Goal: Task Accomplishment & Management: Manage account settings

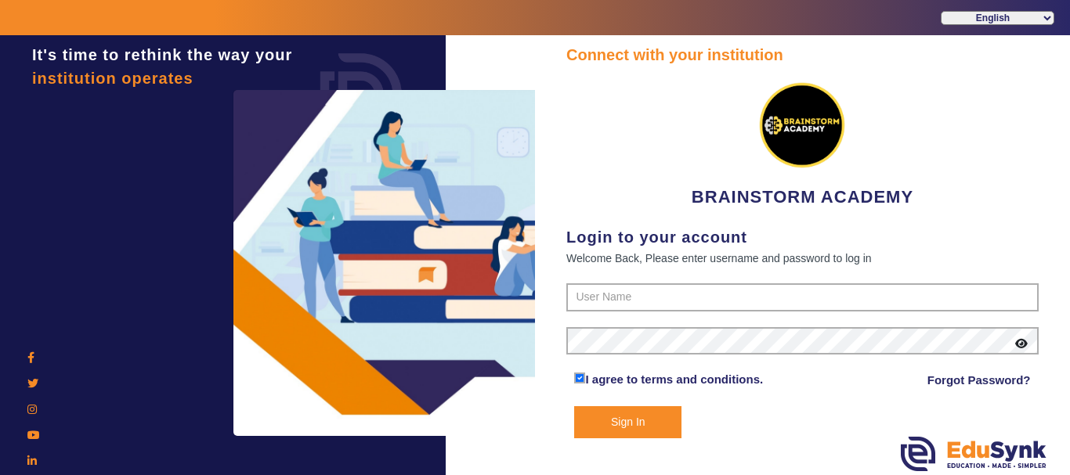
click at [690, 312] on form "I agree to terms and conditions. Forgot Password? Sign In" at bounding box center [802, 360] width 472 height 155
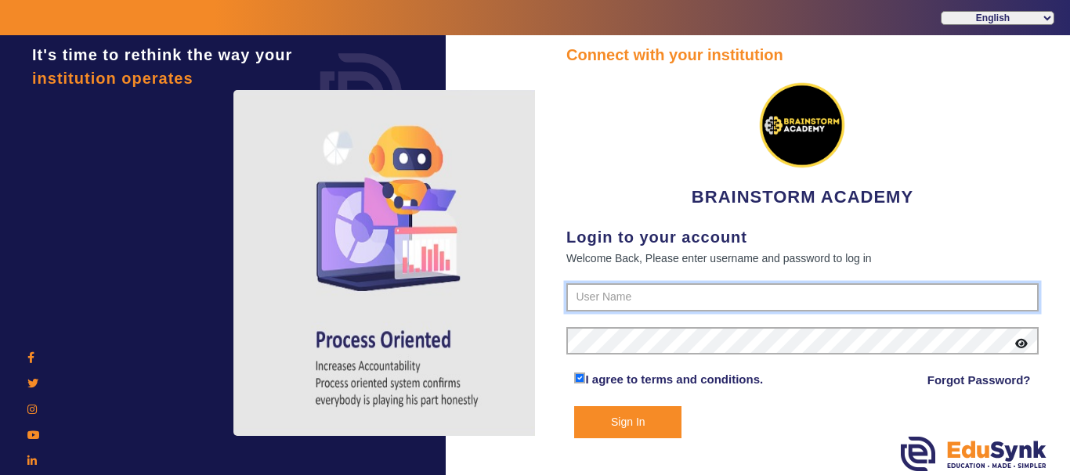
click at [691, 304] on input "text" at bounding box center [802, 297] width 472 height 28
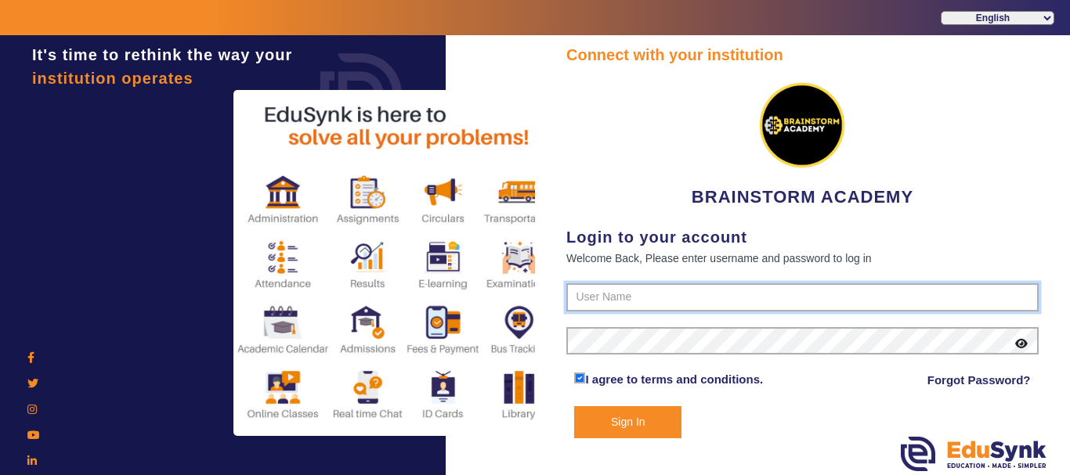
type input "8167555270"
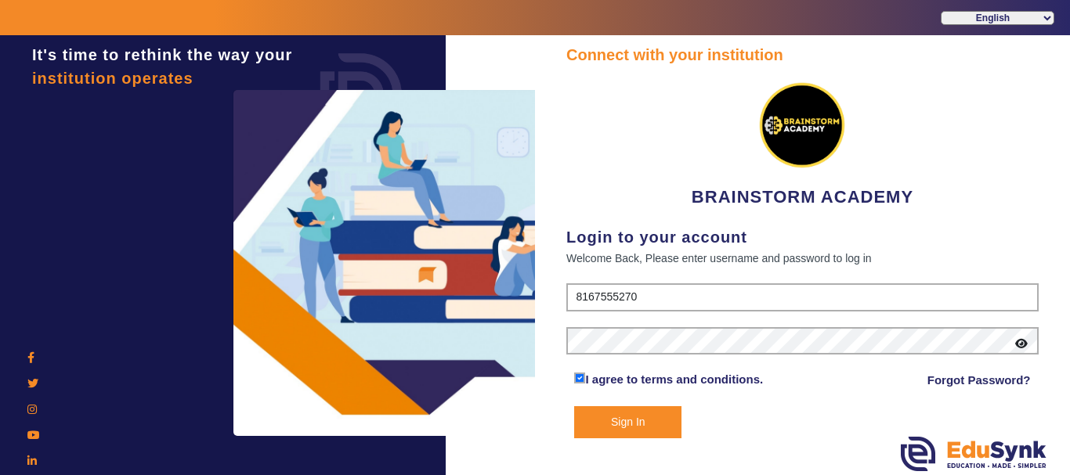
click at [666, 412] on button "Sign In" at bounding box center [627, 422] width 107 height 32
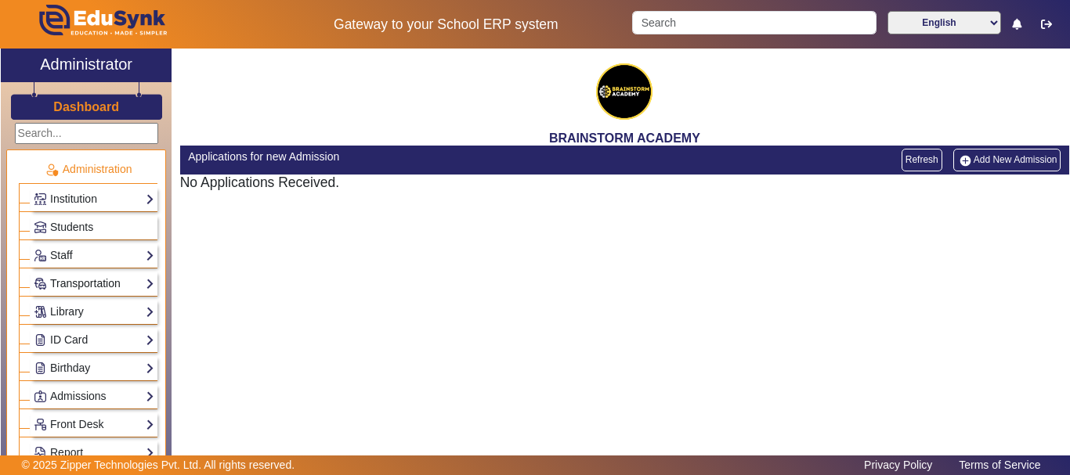
scroll to position [131, 0]
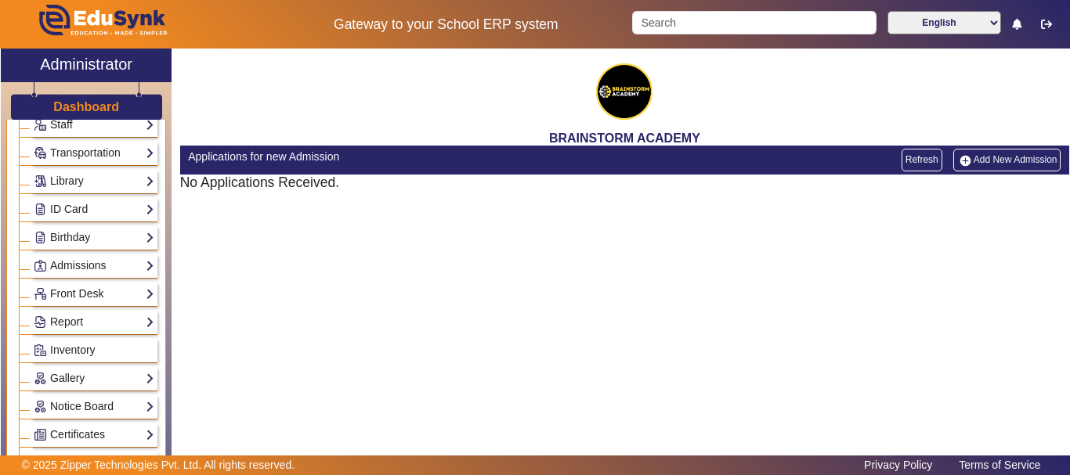
click at [138, 130] on link "Staff" at bounding box center [94, 125] width 121 height 18
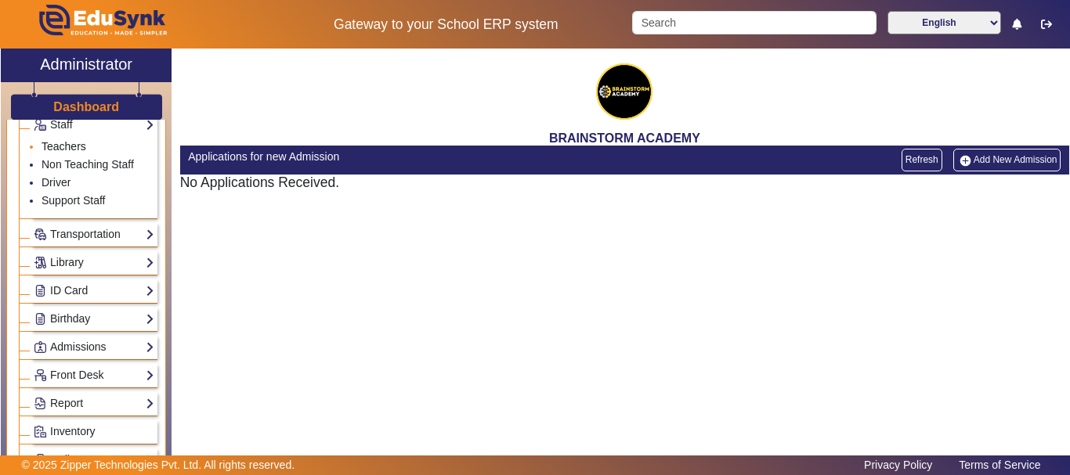
click at [67, 141] on link "Teachers" at bounding box center [64, 146] width 45 height 13
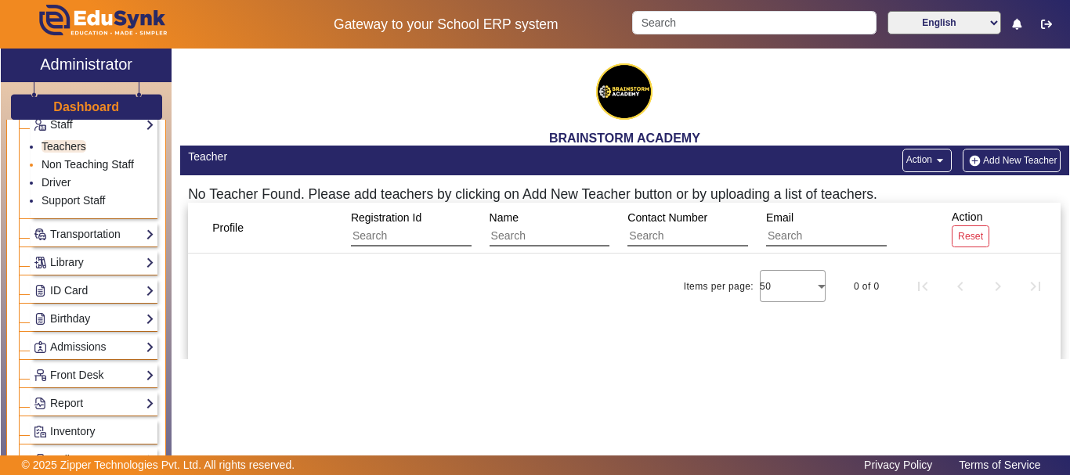
click at [110, 160] on link "Non Teaching Staff" at bounding box center [88, 164] width 92 height 13
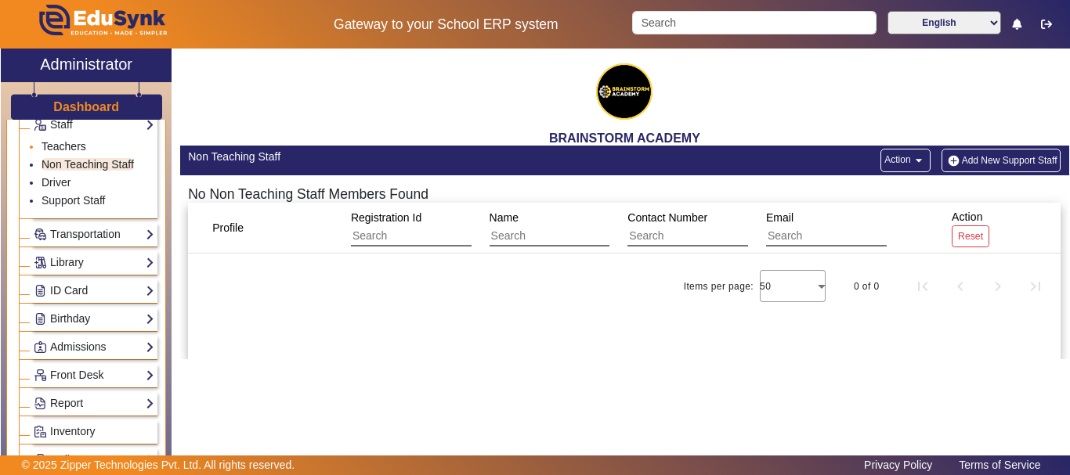
click at [61, 144] on link "Teachers" at bounding box center [64, 146] width 45 height 13
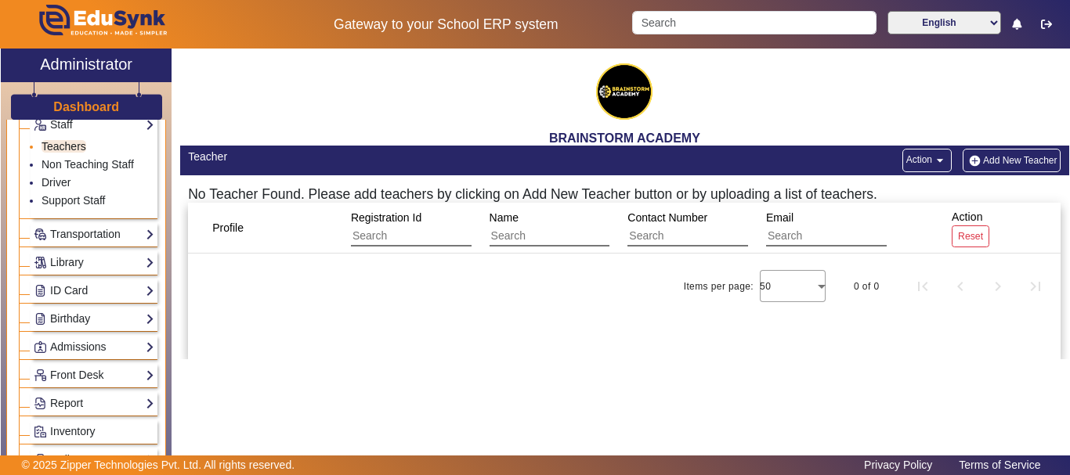
click at [61, 144] on link "Teachers" at bounding box center [64, 146] width 45 height 13
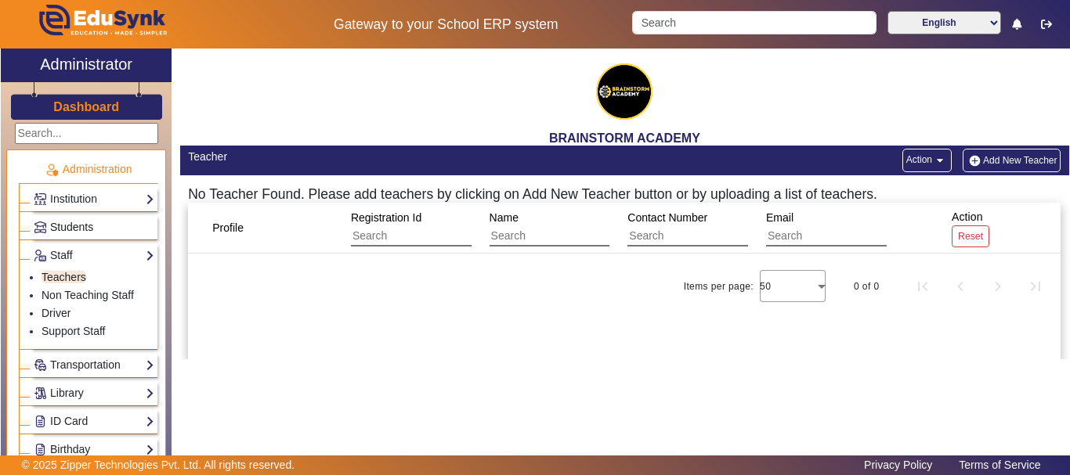
click at [116, 222] on link "Students" at bounding box center [94, 227] width 121 height 18
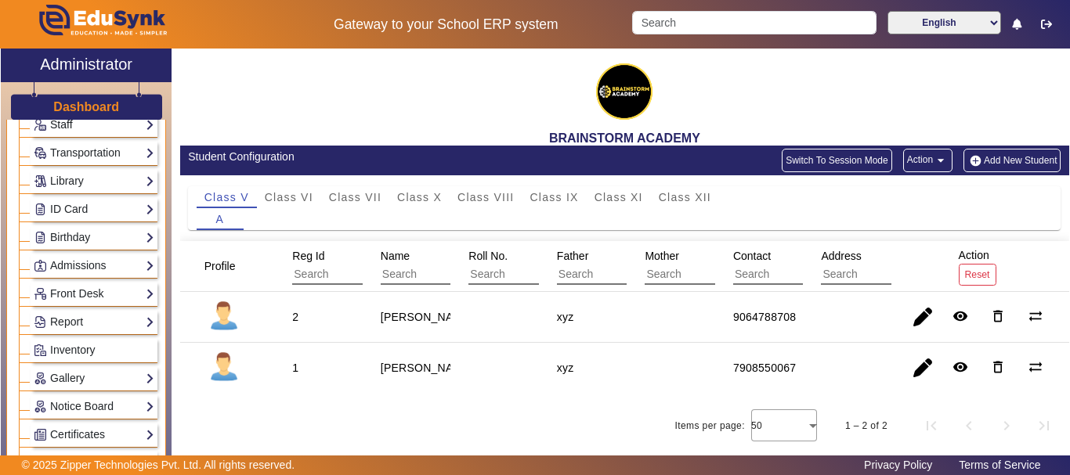
scroll to position [261, 0]
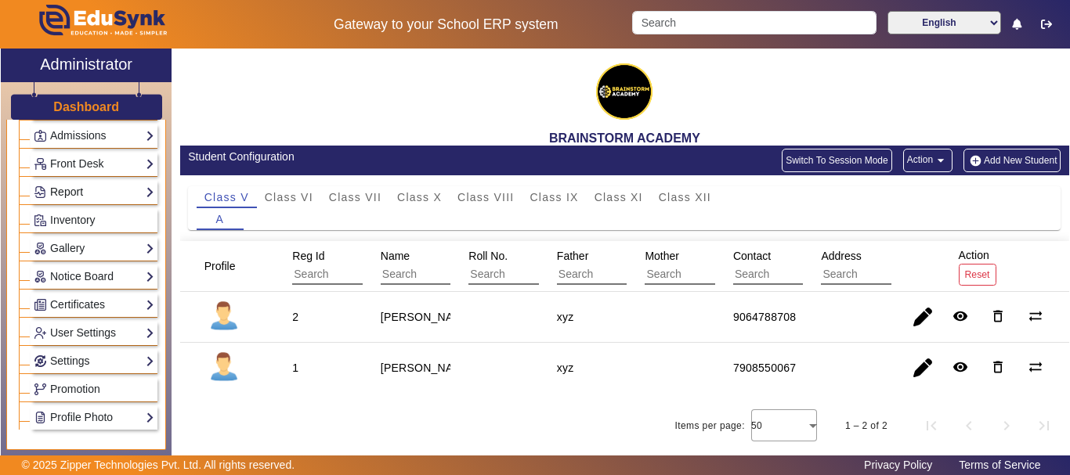
click at [114, 198] on link "Report" at bounding box center [94, 192] width 121 height 18
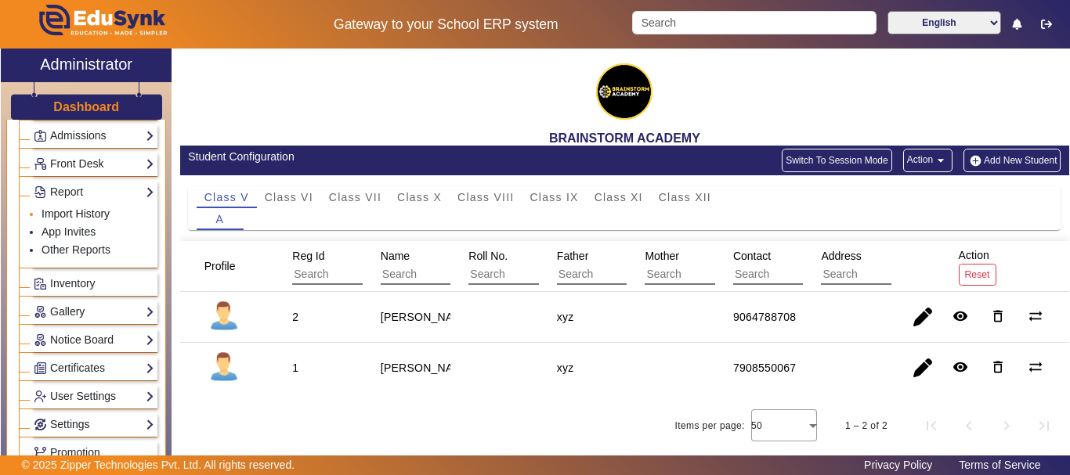
click at [106, 216] on link "Import History" at bounding box center [76, 214] width 68 height 13
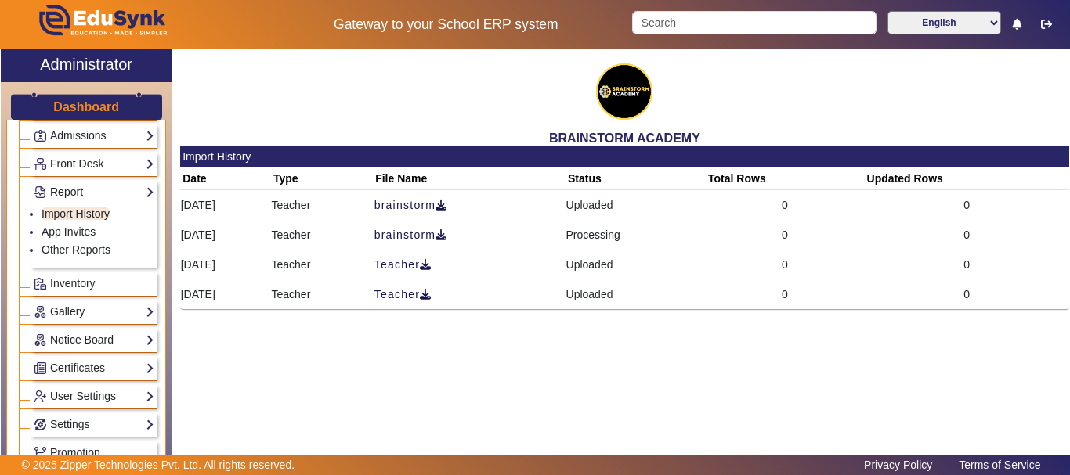
click at [568, 324] on div "BRAINSTORM ACADEMY Import History Date Type File Name Status Total Rows Updated…" at bounding box center [620, 260] width 897 height 422
drag, startPoint x: 161, startPoint y: 320, endPoint x: 158, endPoint y: 262, distance: 57.2
click at [158, 262] on div "Administration Institution Institution Details Session Configuration Classes/Ba…" at bounding box center [86, 298] width 171 height 356
click at [572, 356] on div "BRAINSTORM ACADEMY Import History Date Type File Name Status Total Rows Updated…" at bounding box center [620, 260] width 897 height 422
click at [663, 395] on div "BRAINSTORM ACADEMY Import History Date Type File Name Status Total Rows Updated…" at bounding box center [620, 260] width 897 height 422
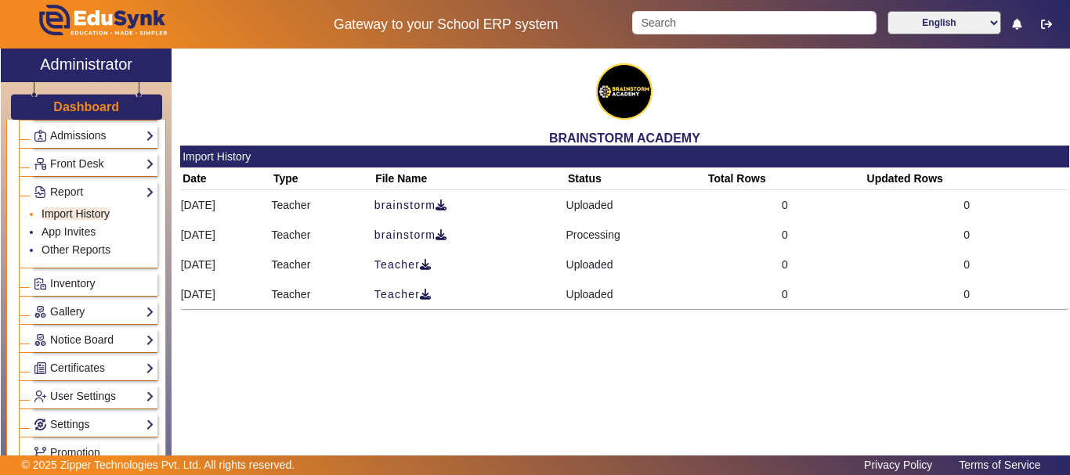
click at [99, 215] on link "Import History" at bounding box center [76, 214] width 68 height 13
click at [71, 234] on link "App Invites" at bounding box center [69, 232] width 54 height 13
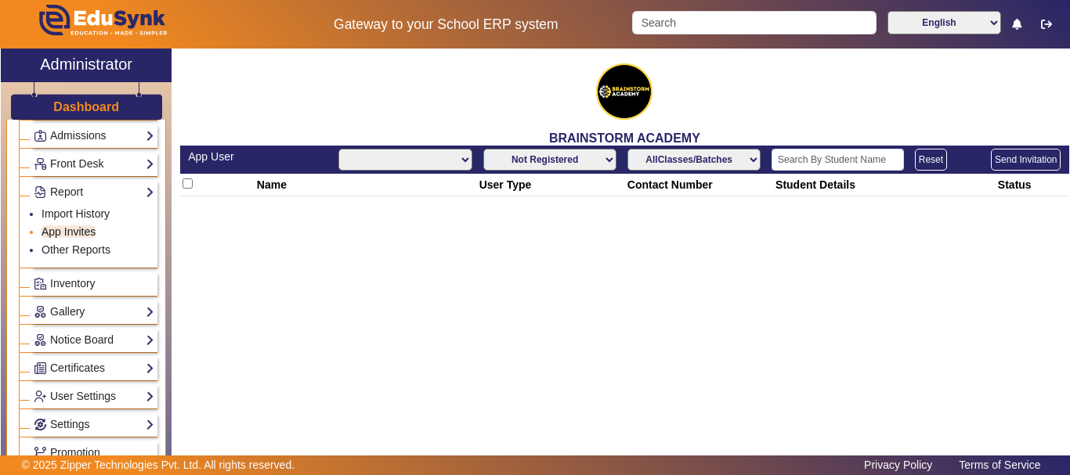
select select "All"
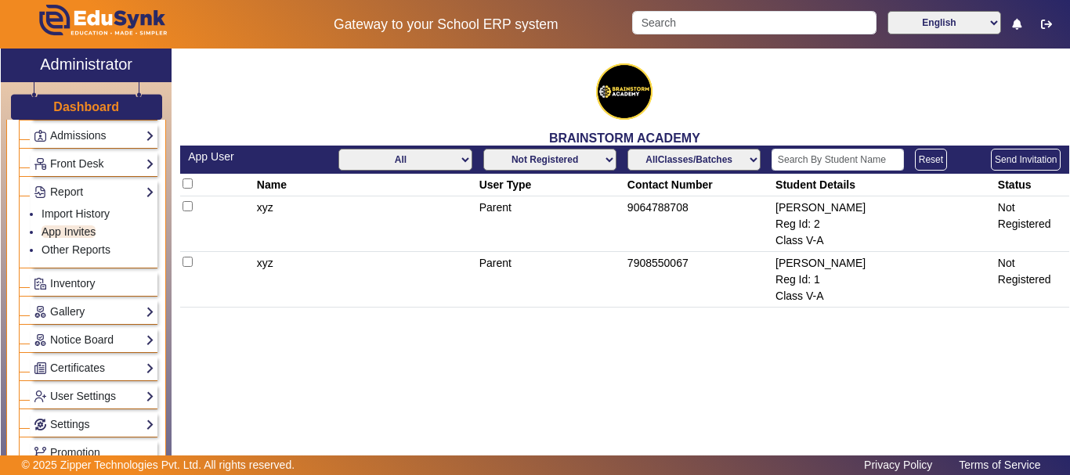
click at [184, 206] on input "checkbox" at bounding box center [187, 206] width 10 height 10
checkbox input "true"
click at [1024, 155] on button "Send Invitation" at bounding box center [1026, 160] width 70 height 22
click at [115, 291] on link "Inventory" at bounding box center [94, 284] width 121 height 18
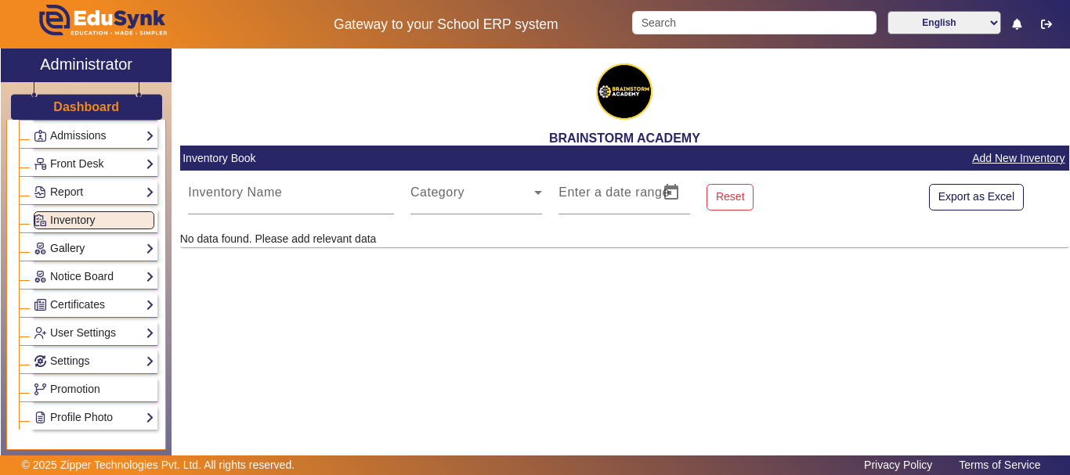
click at [143, 247] on link "Gallery" at bounding box center [94, 249] width 121 height 18
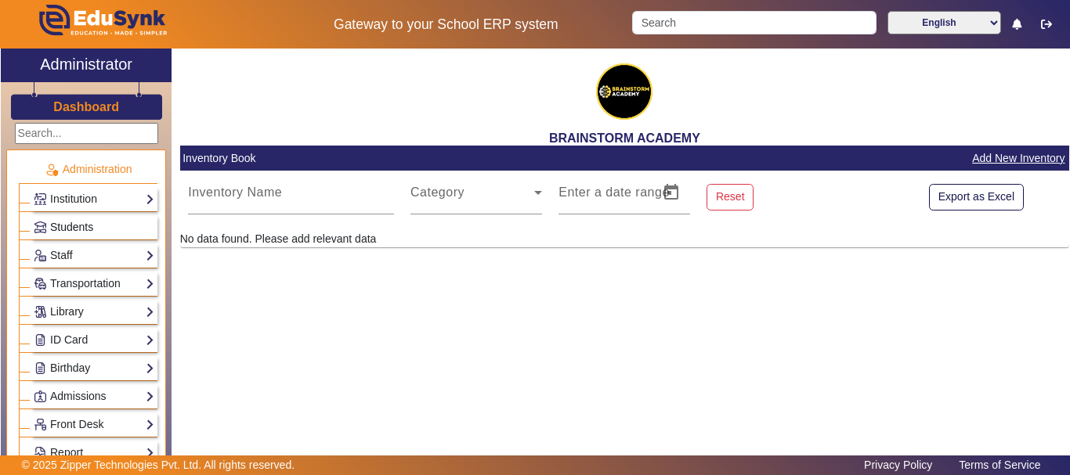
click at [132, 226] on link "Students" at bounding box center [94, 227] width 121 height 18
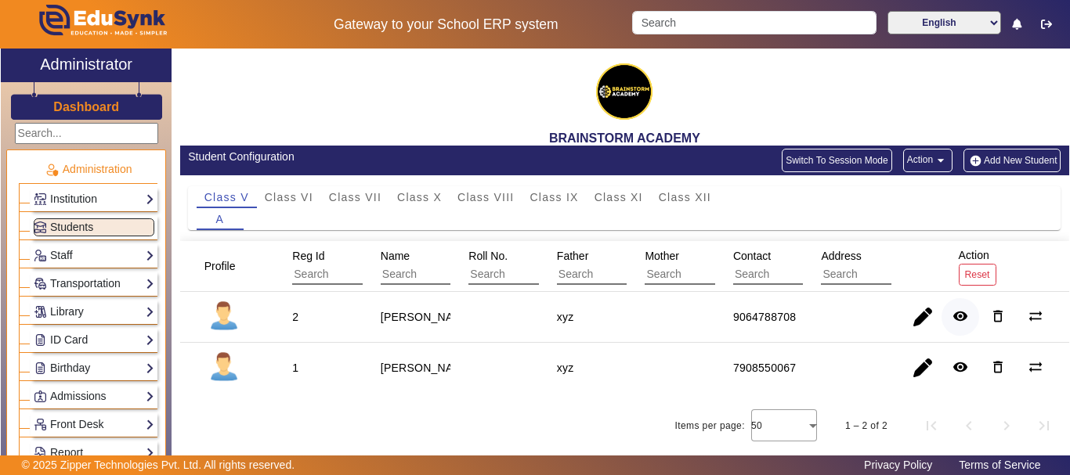
click at [963, 318] on mat-icon "remove_red_eye" at bounding box center [960, 317] width 16 height 16
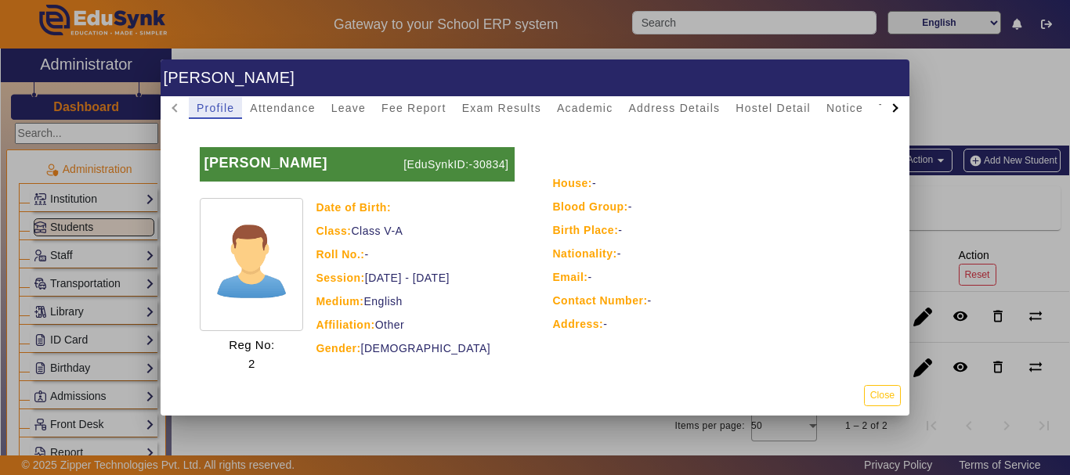
click at [892, 110] on div at bounding box center [893, 107] width 9 height 9
click at [892, 110] on mat-tab-header "Profile Attendance Leave Fee Report Exam Results Academic Address Details Hoste…" at bounding box center [535, 108] width 749 height 22
click at [937, 90] on div at bounding box center [535, 237] width 1070 height 475
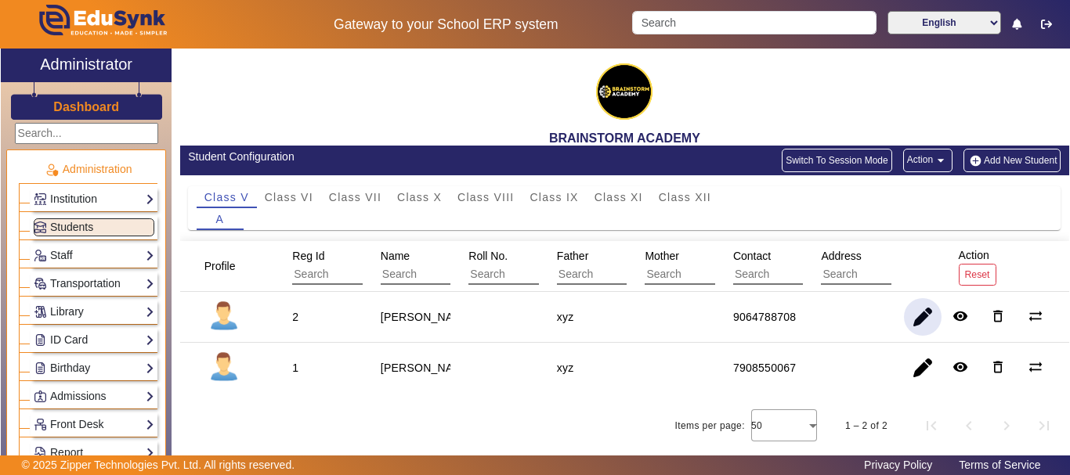
click at [925, 316] on span "button" at bounding box center [923, 317] width 38 height 38
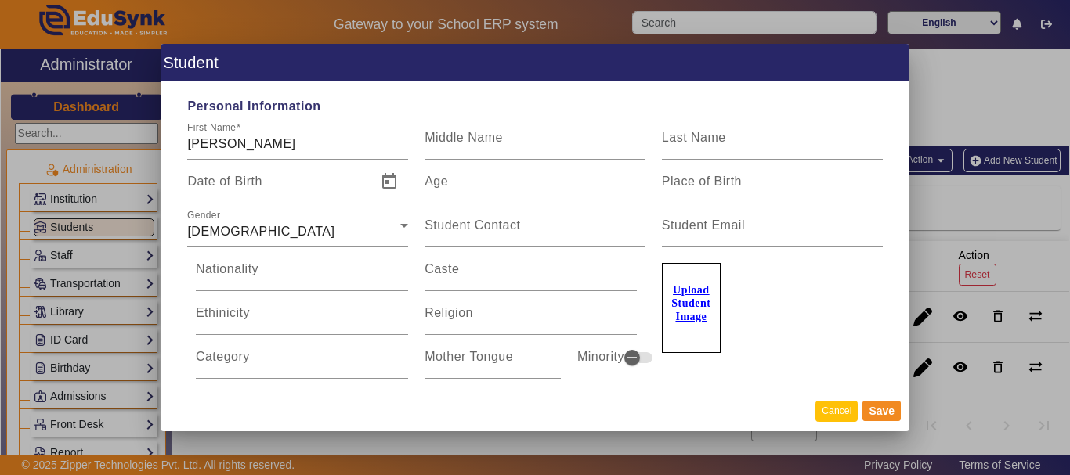
click at [842, 420] on button "Cancel" at bounding box center [836, 411] width 42 height 21
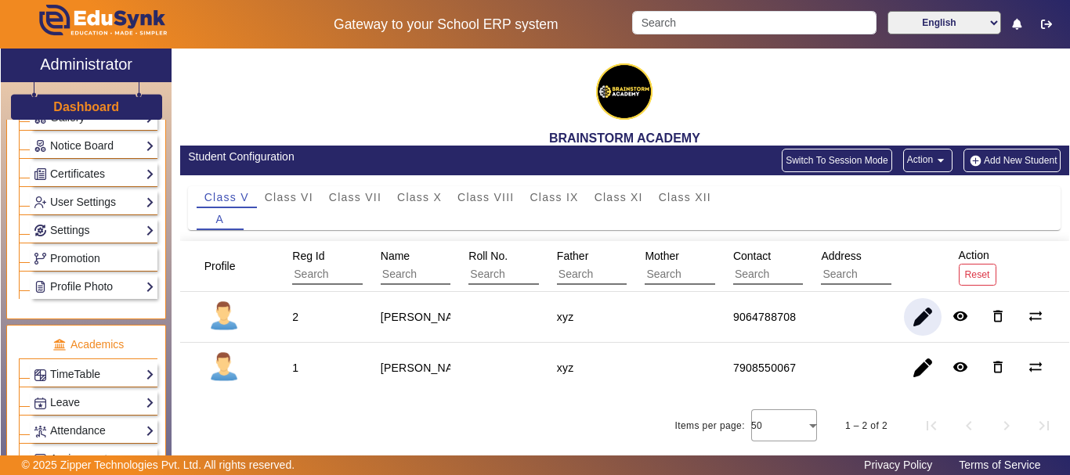
scroll to position [652, 0]
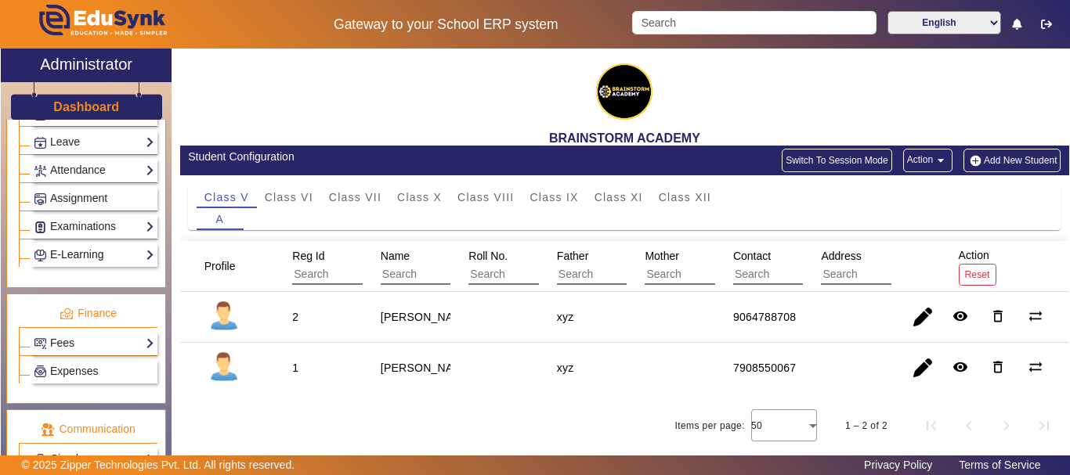
click at [117, 255] on link "E-Learning" at bounding box center [94, 255] width 121 height 18
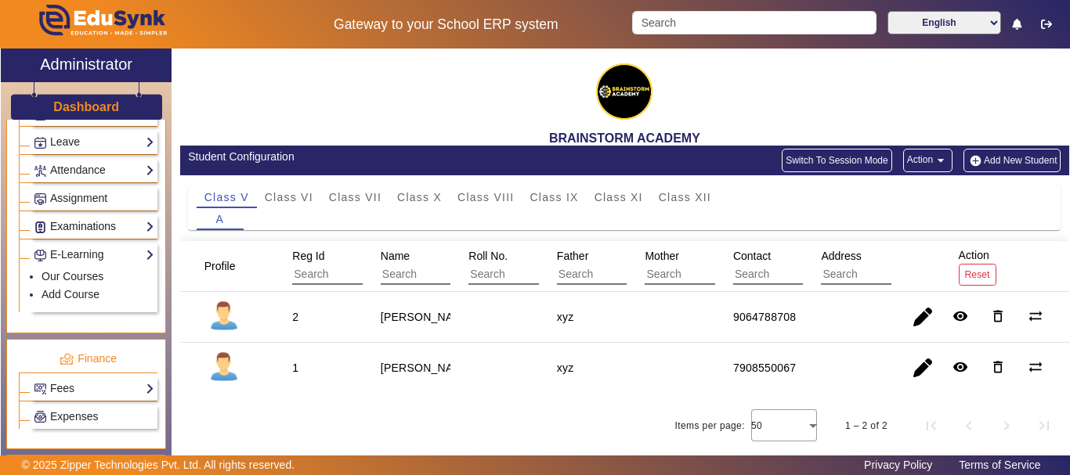
click at [110, 218] on link "Examinations" at bounding box center [94, 227] width 121 height 18
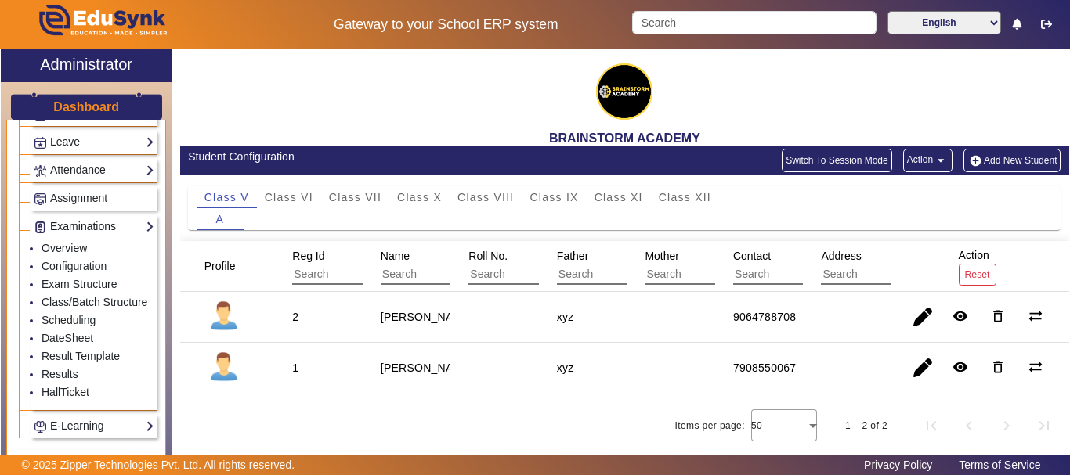
click at [110, 218] on link "Examinations" at bounding box center [94, 227] width 121 height 18
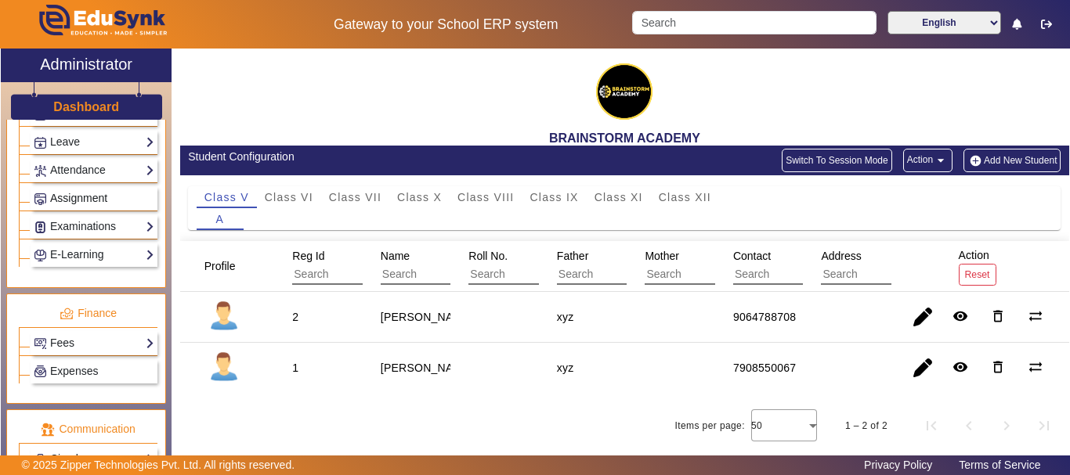
click at [120, 197] on link "Assignment" at bounding box center [94, 199] width 121 height 18
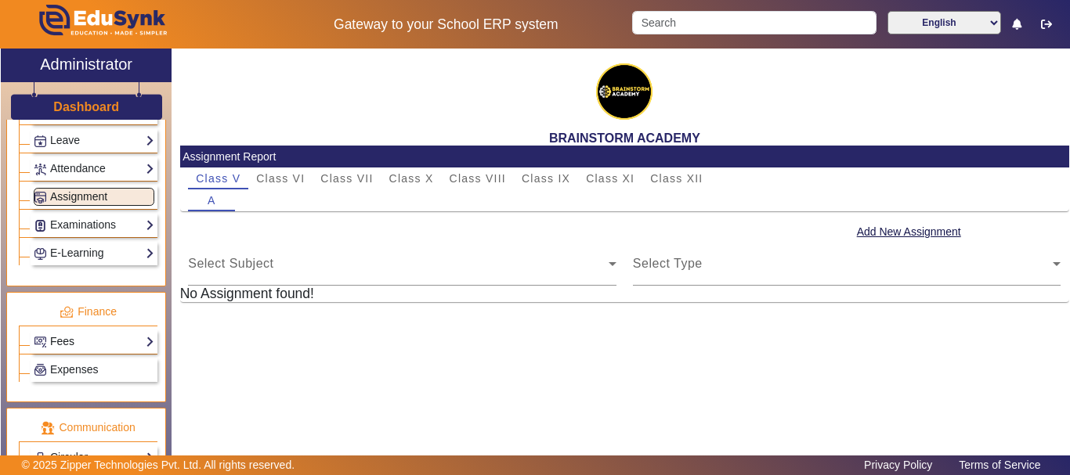
scroll to position [524, 0]
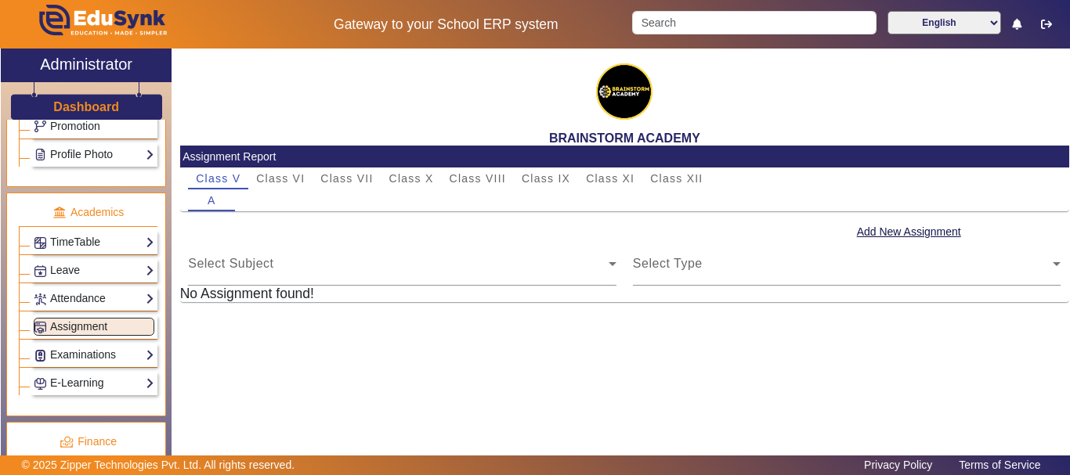
click at [110, 231] on div "TimeTable Assign Teacher AcademicCalendar Period Structure TimeTable Setup Week…" at bounding box center [94, 242] width 127 height 24
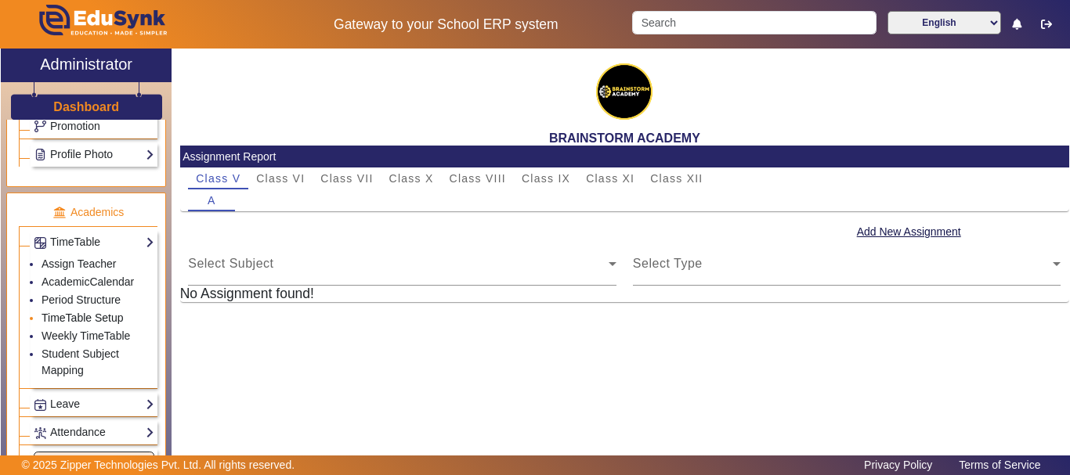
click at [111, 317] on link "TimeTable Setup" at bounding box center [83, 318] width 82 height 13
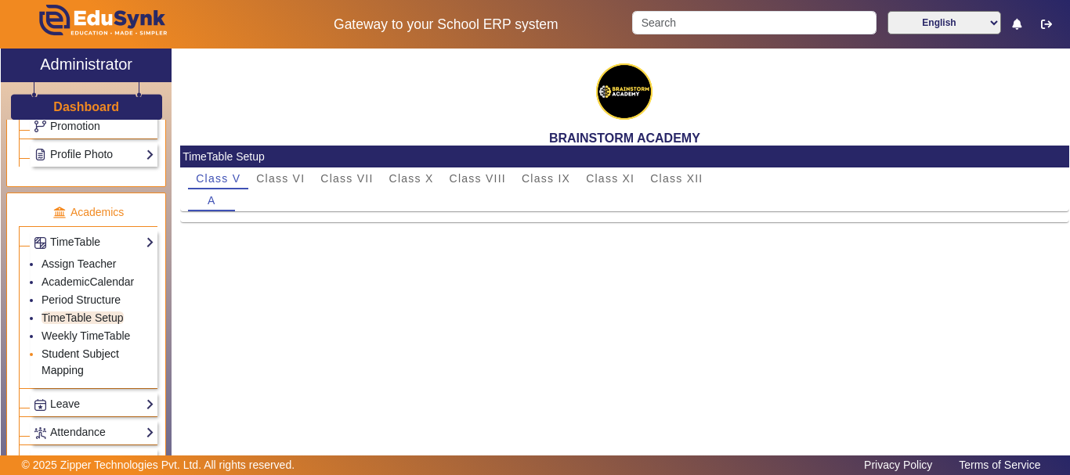
click at [119, 355] on link "Student Subject Mapping" at bounding box center [81, 362] width 78 height 29
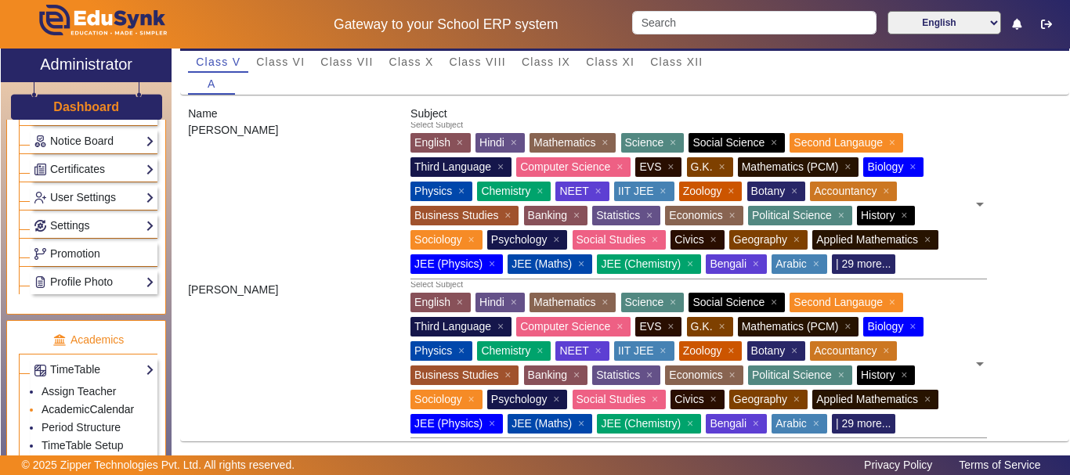
scroll to position [266, 0]
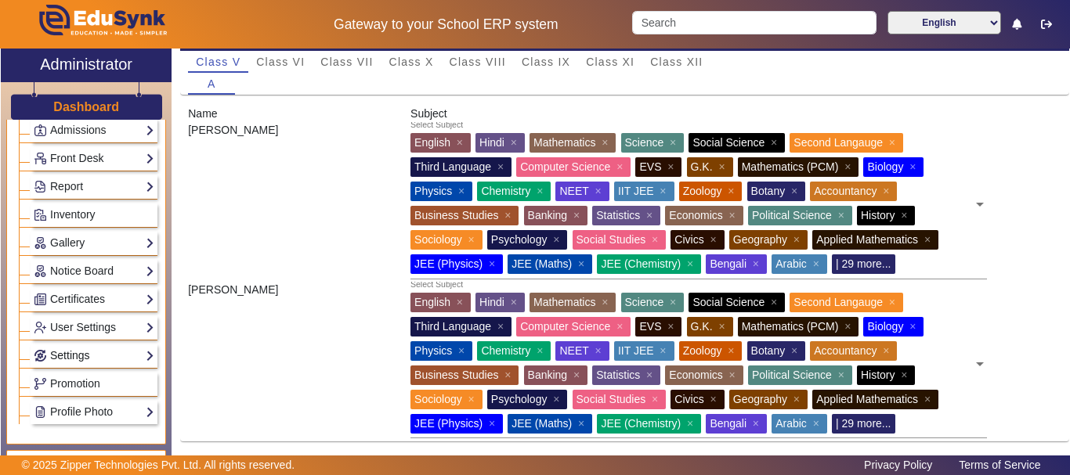
click at [122, 351] on link "Settings" at bounding box center [94, 356] width 121 height 18
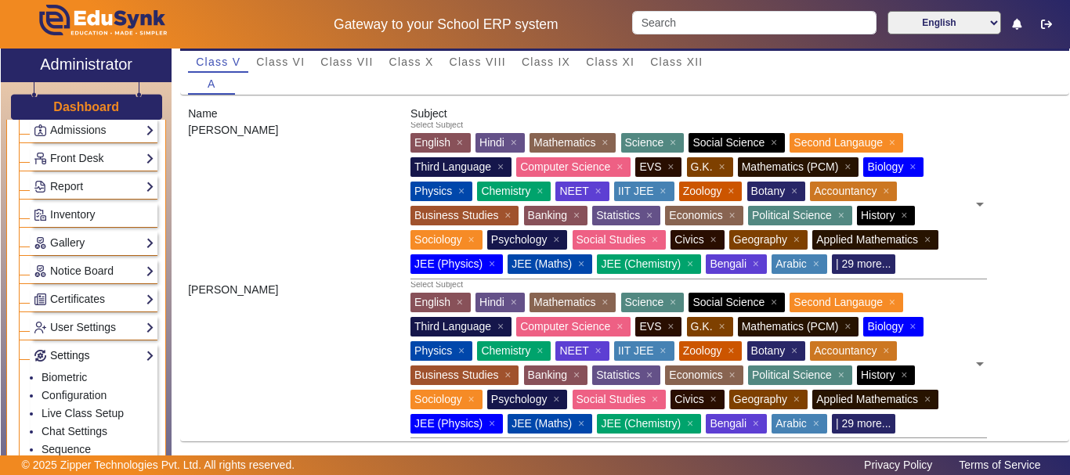
scroll to position [396, 0]
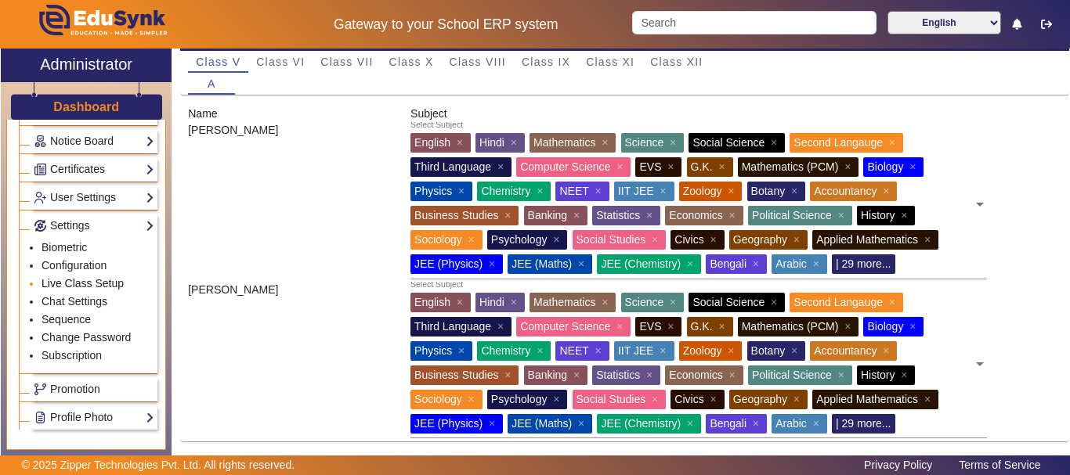
click at [110, 283] on link "Live Class Setup" at bounding box center [83, 283] width 82 height 13
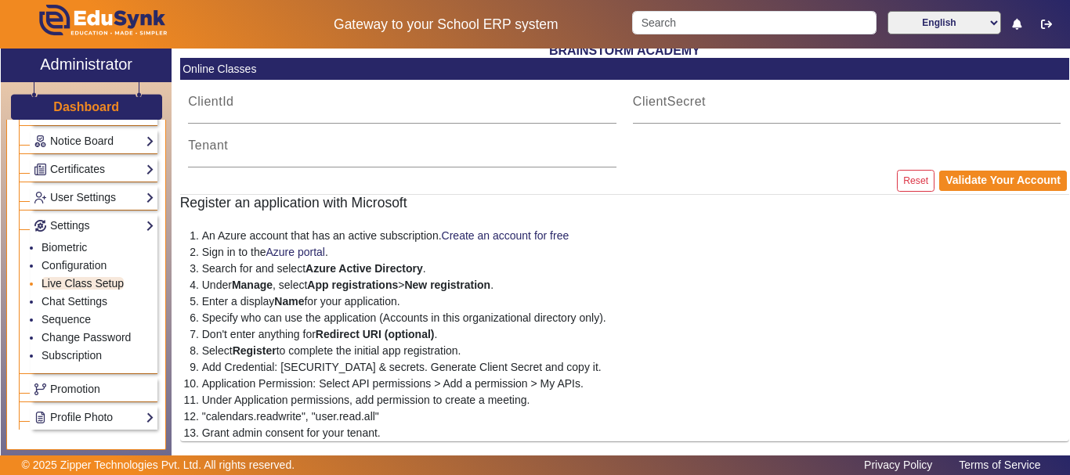
scroll to position [88, 0]
click at [132, 225] on link "Settings" at bounding box center [94, 226] width 121 height 18
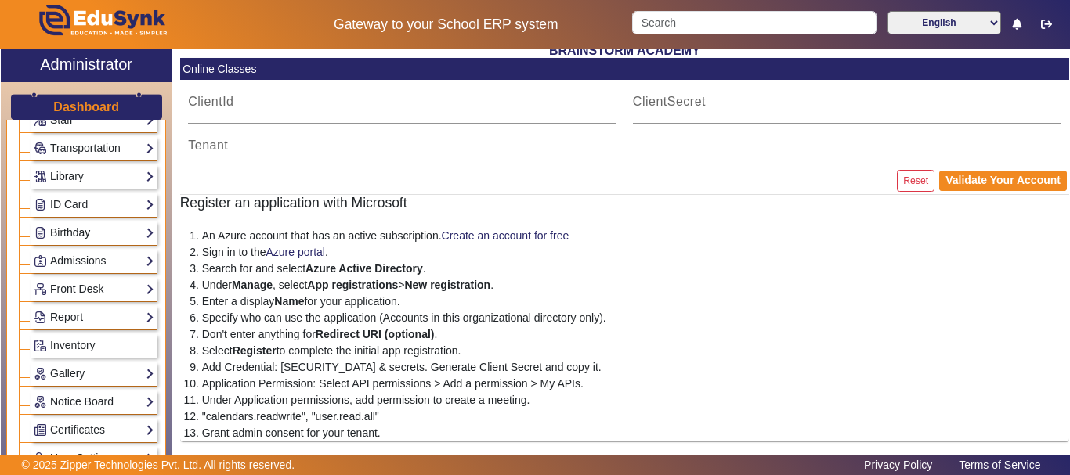
scroll to position [5, 0]
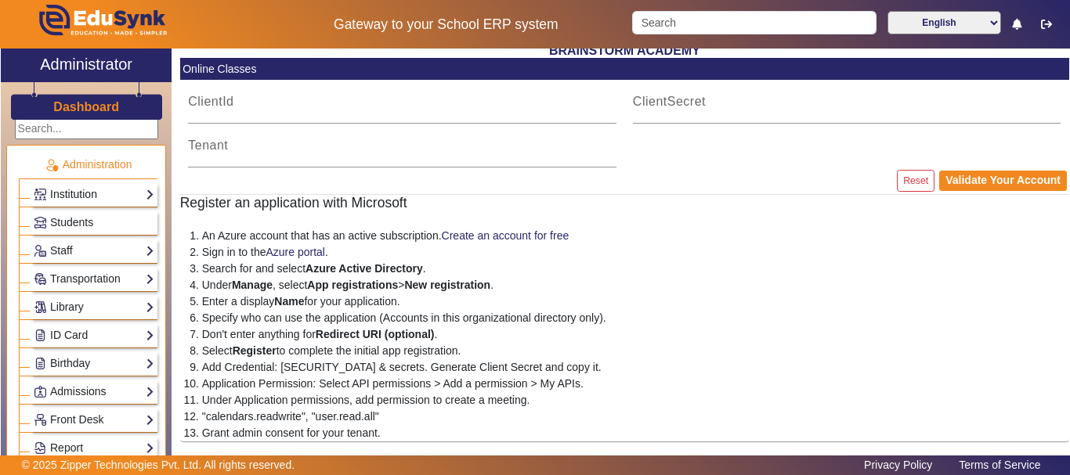
click at [126, 194] on link "Institution" at bounding box center [94, 195] width 121 height 18
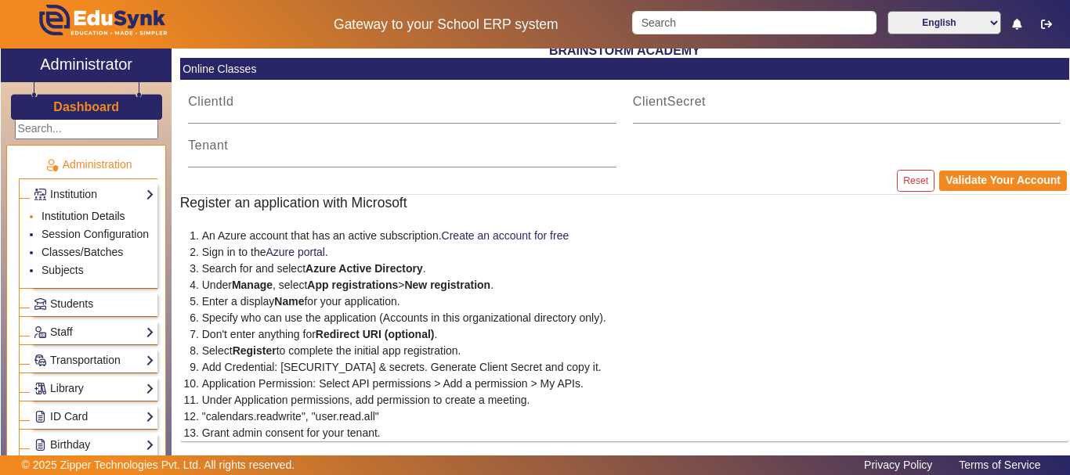
click at [100, 212] on link "Institution Details" at bounding box center [84, 216] width 84 height 13
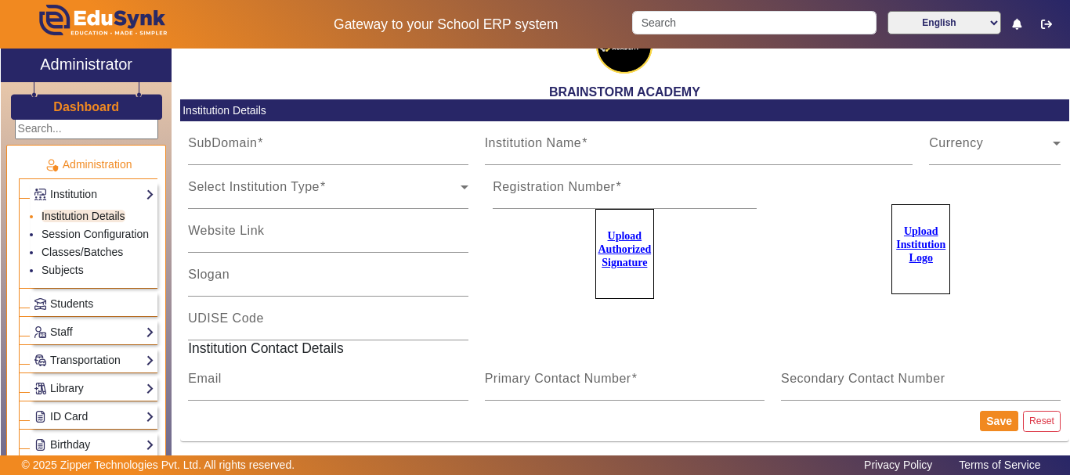
type input "BrainstormWB"
type input "BRAINSTORM ACADEMY"
type input "NA"
type input "[DOMAIN_NAME][EMAIL_ADDRESS][DOMAIN_NAME]"
type input "8167555270"
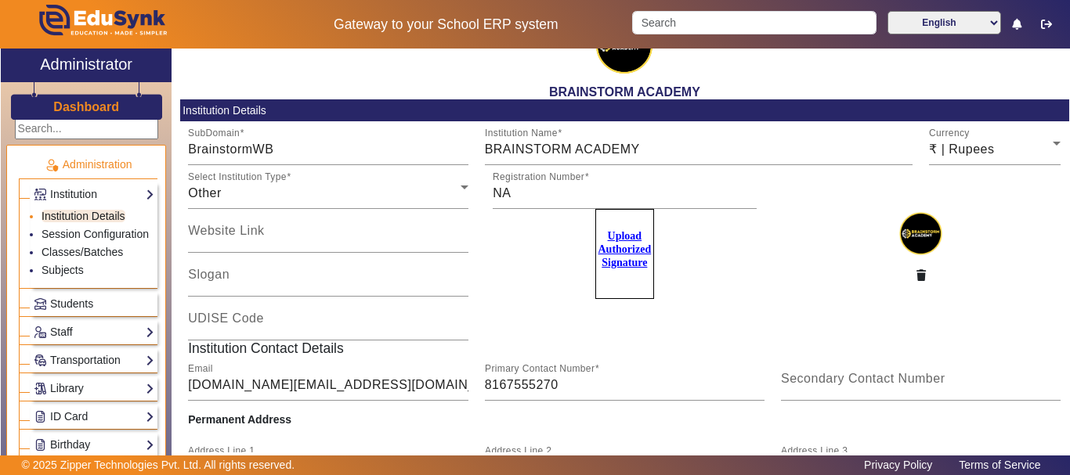
scroll to position [117, 0]
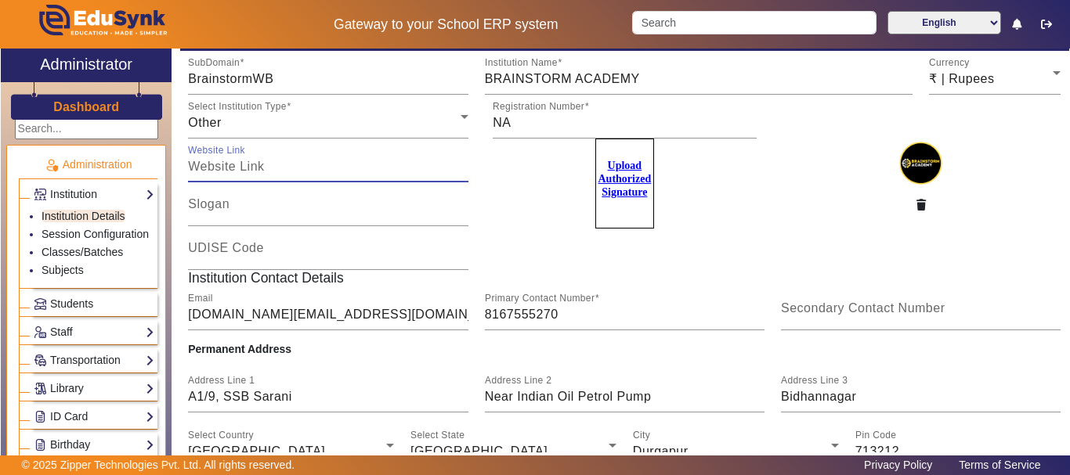
click at [311, 164] on input "Website Link" at bounding box center [328, 166] width 280 height 19
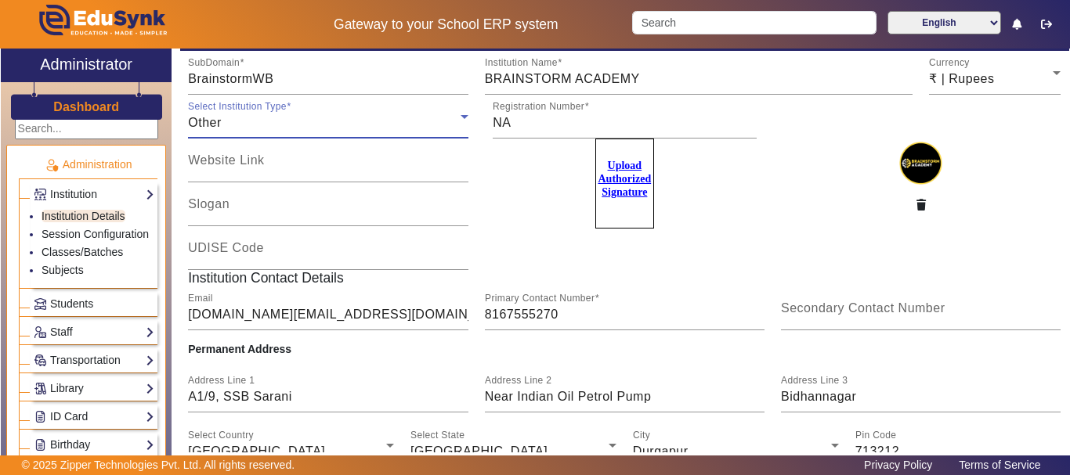
click at [359, 117] on div "Other" at bounding box center [324, 123] width 272 height 19
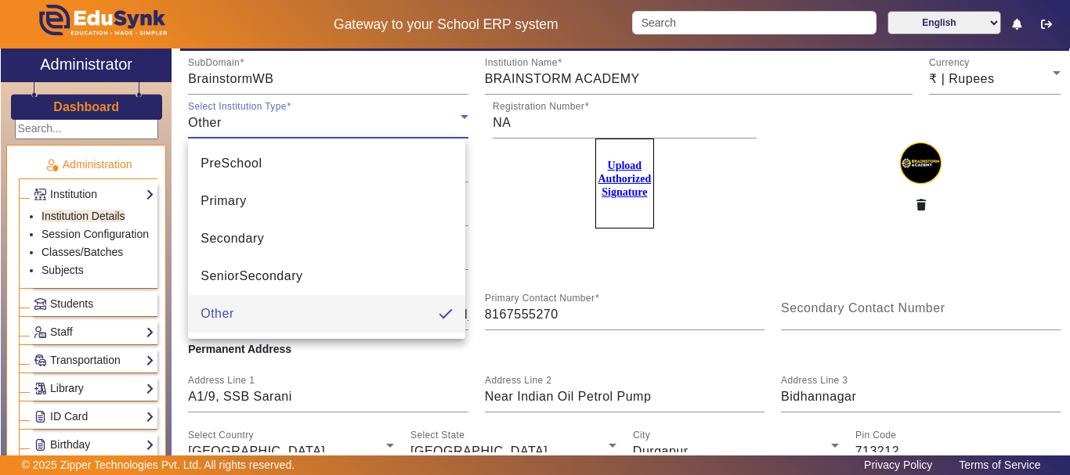
click at [537, 187] on div at bounding box center [535, 237] width 1070 height 475
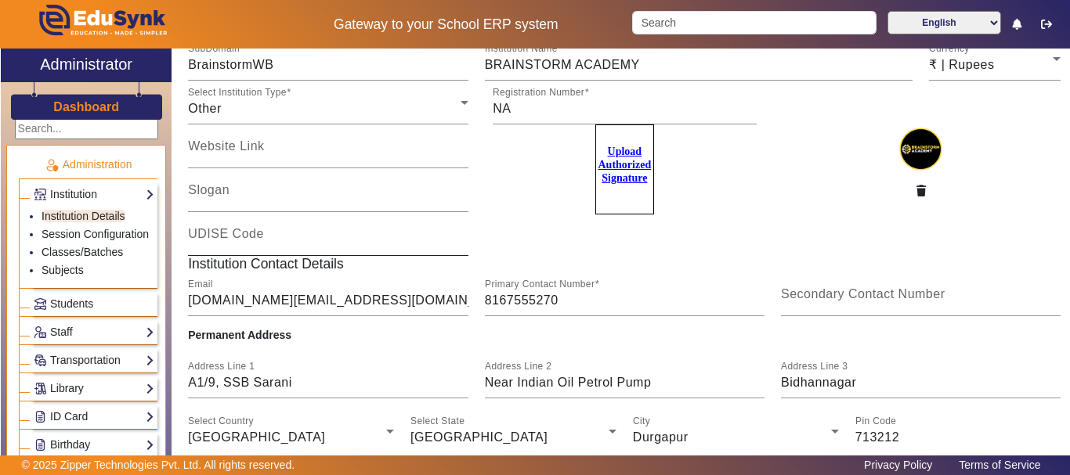
scroll to position [240, 0]
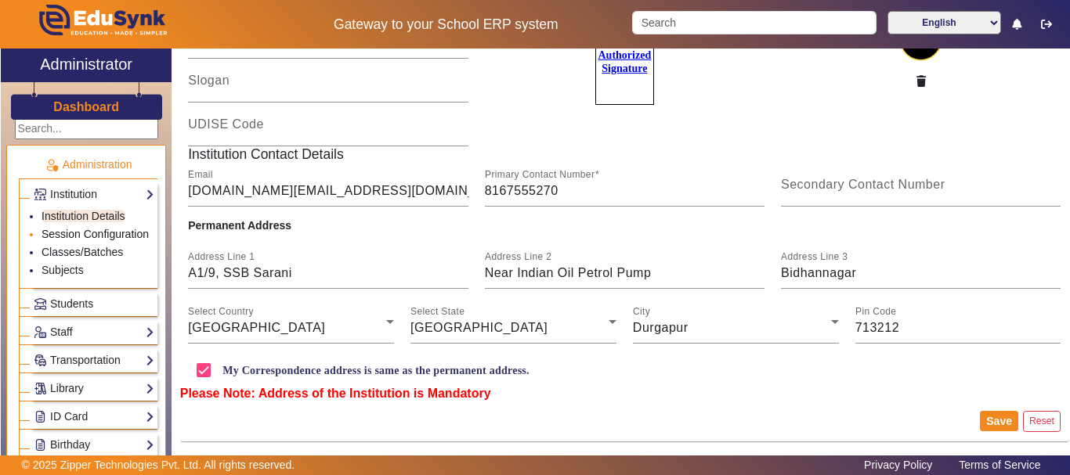
click at [78, 230] on link "Session Configuration" at bounding box center [95, 234] width 107 height 13
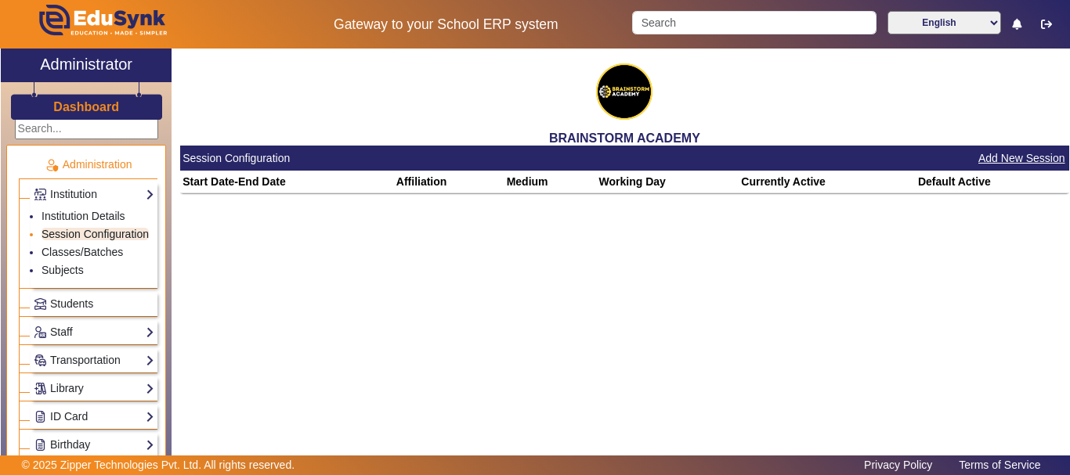
click at [74, 240] on link "Session Configuration" at bounding box center [95, 234] width 107 height 13
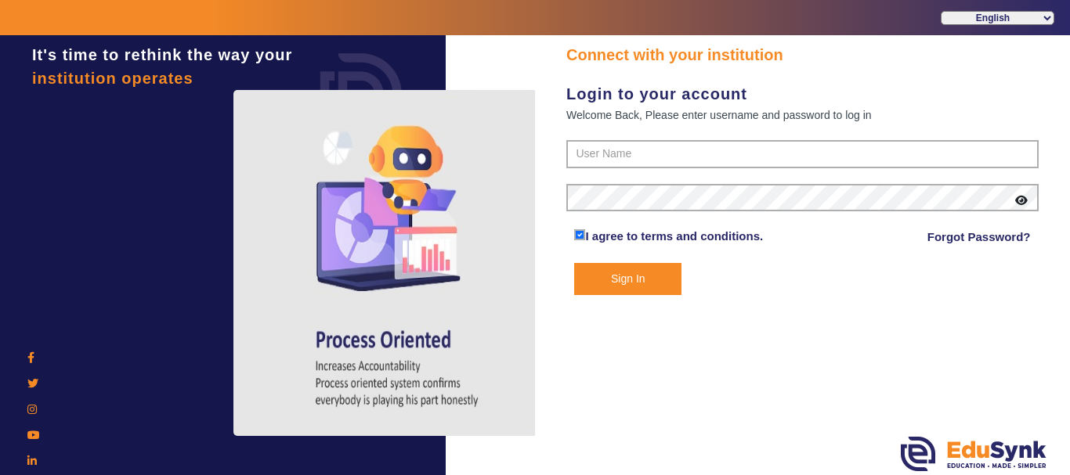
click at [81, 268] on div at bounding box center [223, 257] width 429 height 351
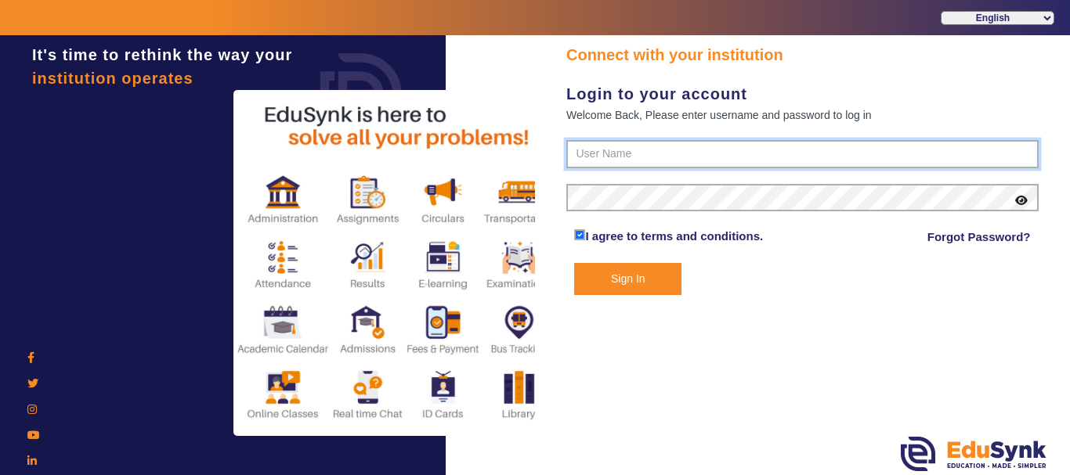
click at [699, 156] on input "text" at bounding box center [802, 154] width 472 height 28
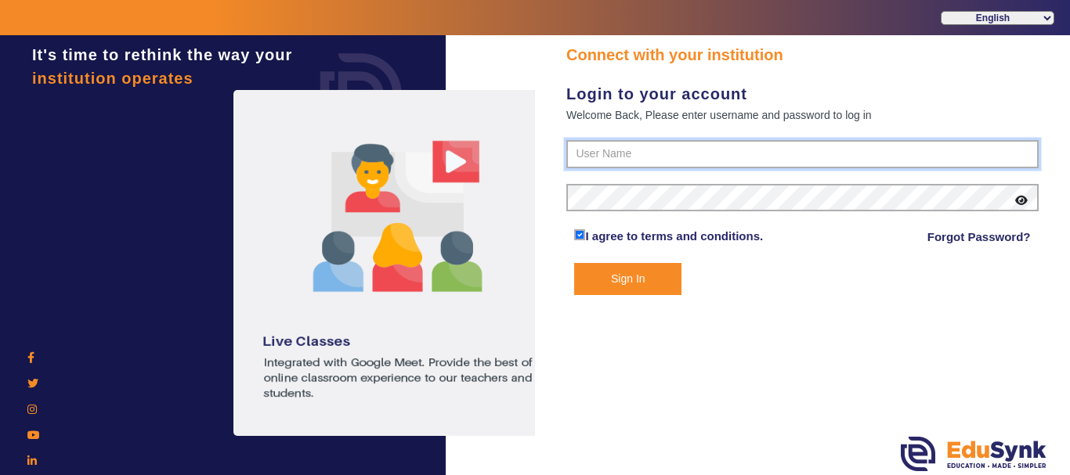
type input "8167555270"
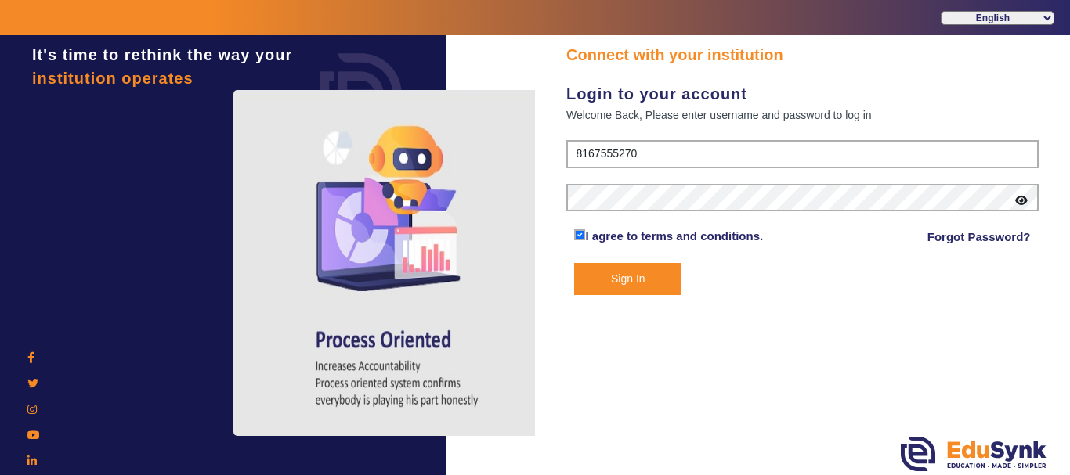
click at [1020, 201] on icon at bounding box center [1021, 200] width 13 height 11
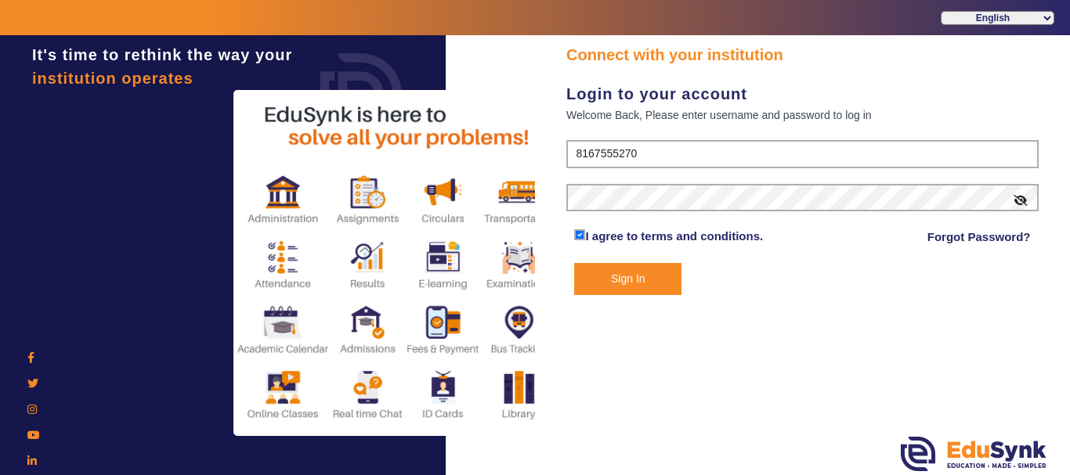
click at [602, 261] on form "8167555270 I agree to terms and conditions. Forgot Password? Sign In" at bounding box center [802, 217] width 472 height 155
click at [589, 282] on button "Sign In" at bounding box center [627, 279] width 107 height 32
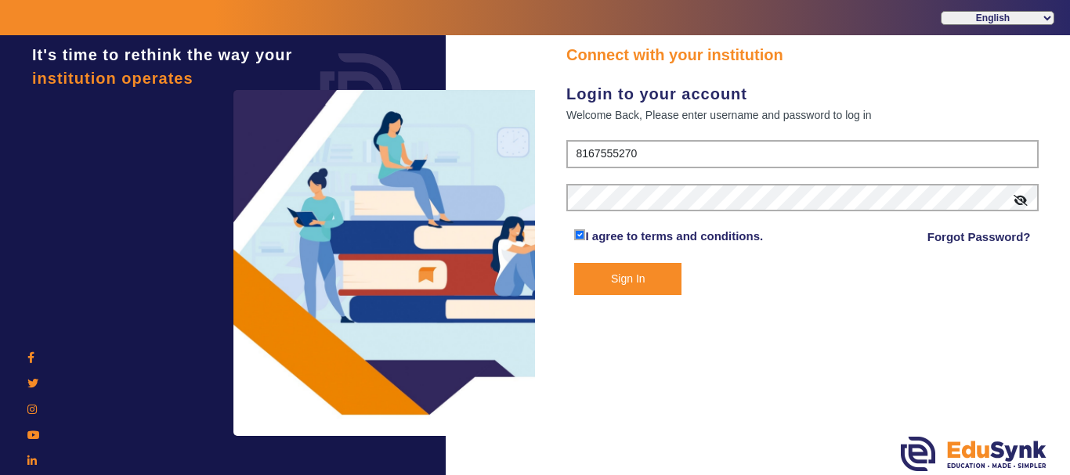
click at [589, 282] on button "Sign In" at bounding box center [627, 279] width 107 height 32
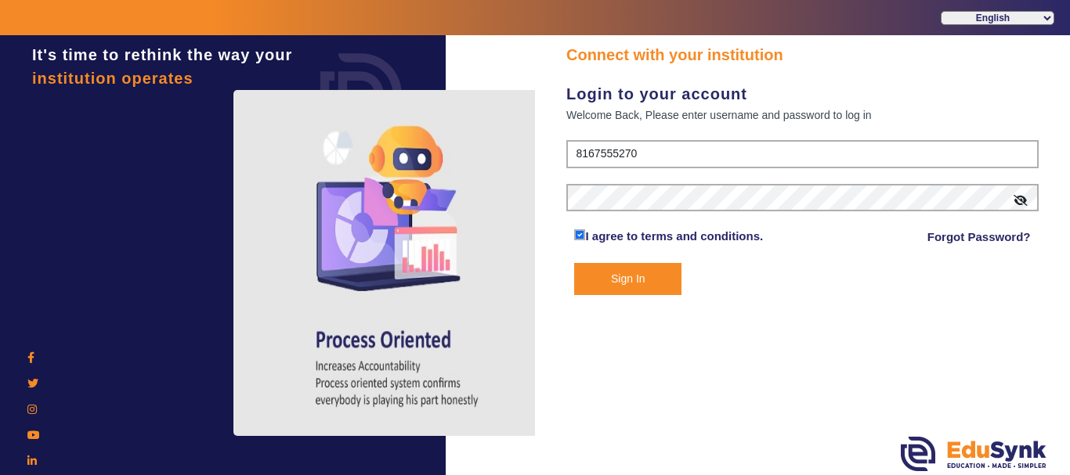
click at [620, 284] on button "Sign In" at bounding box center [627, 279] width 107 height 32
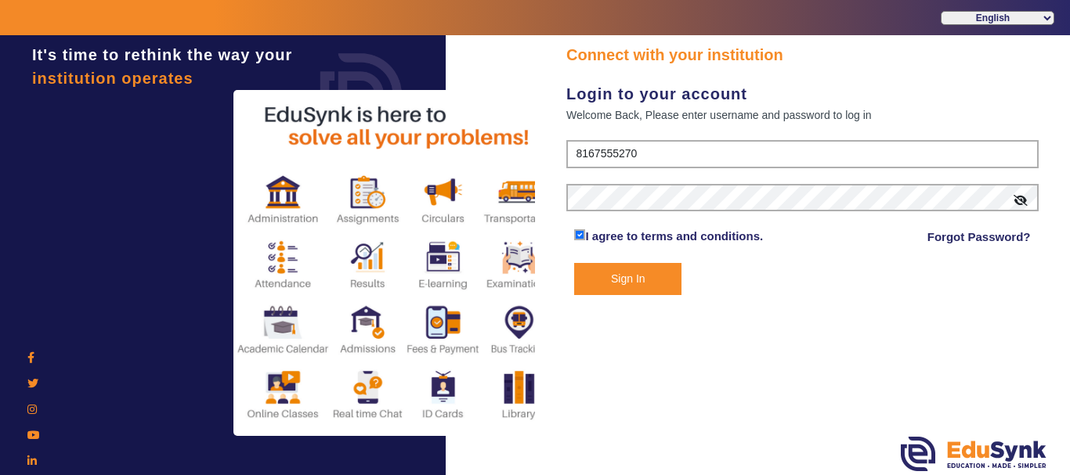
click at [656, 276] on button "Sign In" at bounding box center [627, 279] width 107 height 32
click at [688, 289] on div "Sign In" at bounding box center [802, 279] width 472 height 32
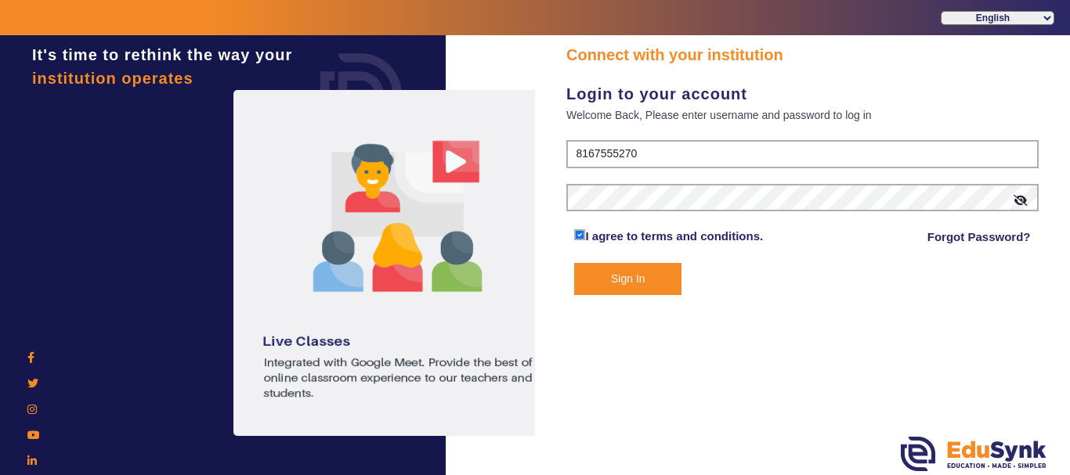
click at [637, 286] on button "Sign In" at bounding box center [627, 279] width 107 height 32
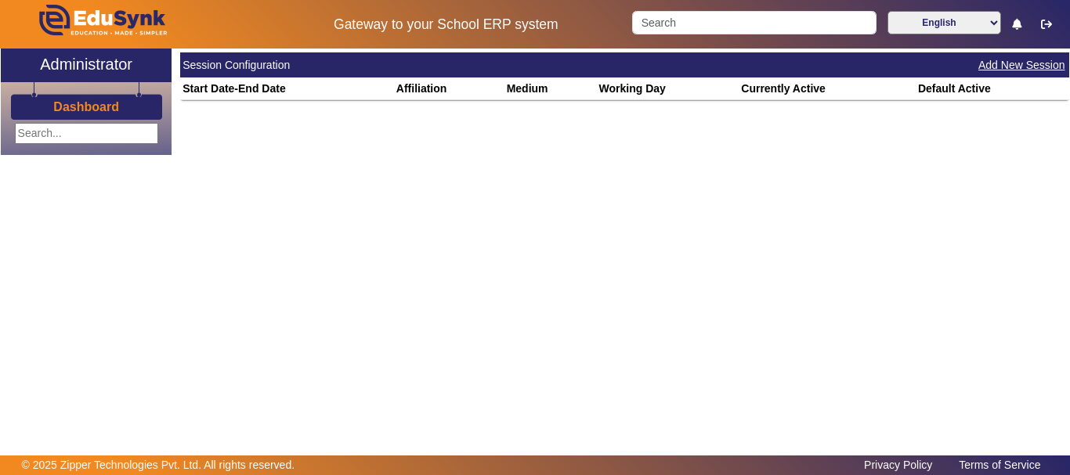
click at [637, 286] on main "X Administrator Dashboard Session Configuration Add New Session Start Date-End …" at bounding box center [535, 252] width 1070 height 407
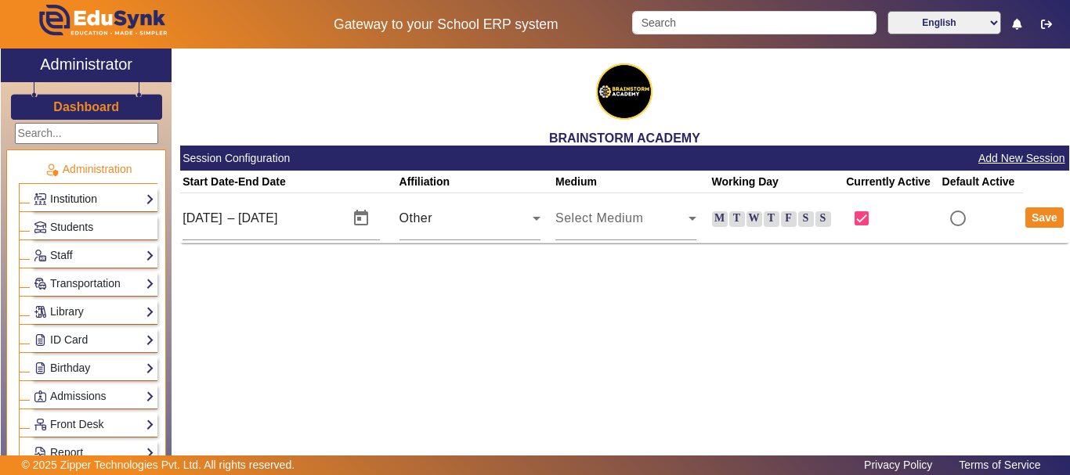
click at [126, 203] on link "Institution" at bounding box center [94, 199] width 121 height 18
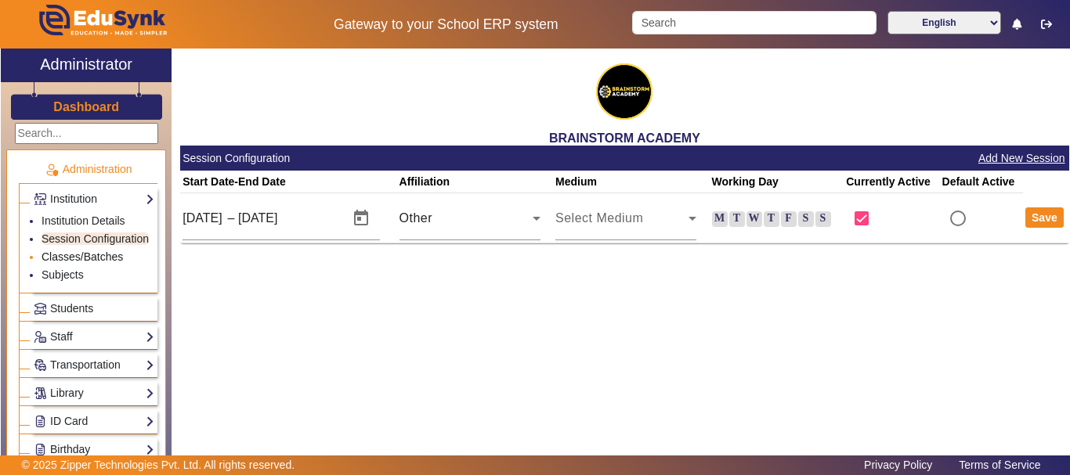
click at [83, 263] on link "Classes/Batches" at bounding box center [82, 257] width 81 height 13
